Goal: Check status

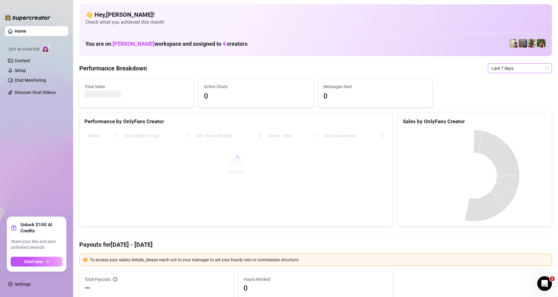
click at [502, 66] on span "Last 7 days" at bounding box center [520, 68] width 57 height 9
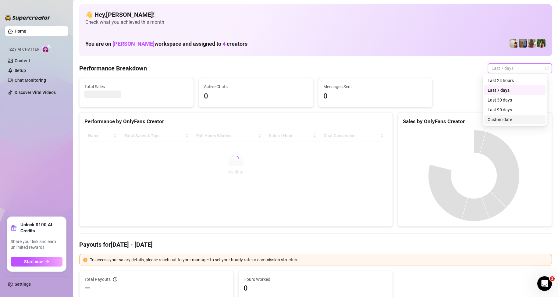
click at [509, 118] on div "Custom date" at bounding box center [515, 119] width 54 height 7
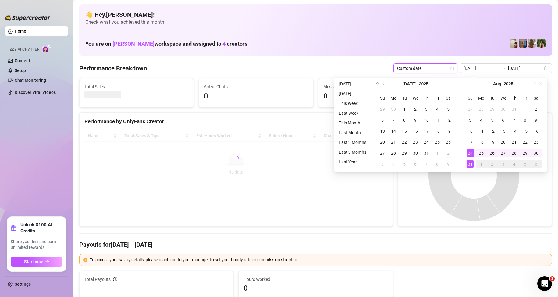
type input "[DATE]"
click at [468, 165] on div "31" at bounding box center [470, 163] width 7 height 7
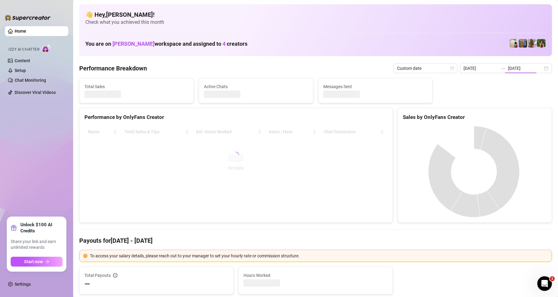
type input "[DATE]"
